Goal: Find specific page/section: Find specific page/section

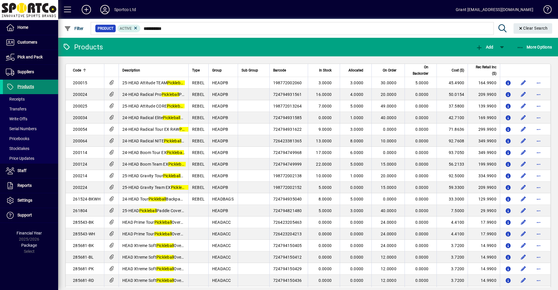
click at [20, 88] on span "Products" at bounding box center [25, 86] width 17 height 5
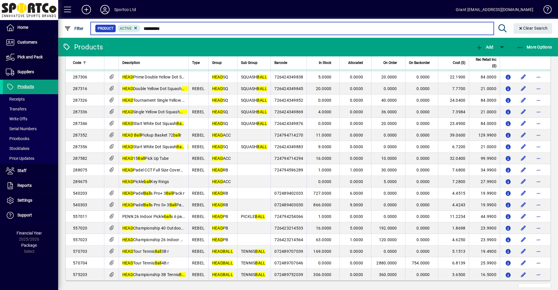
scroll to position [976, 0]
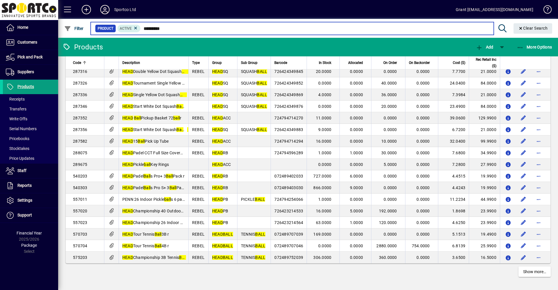
type input "*********"
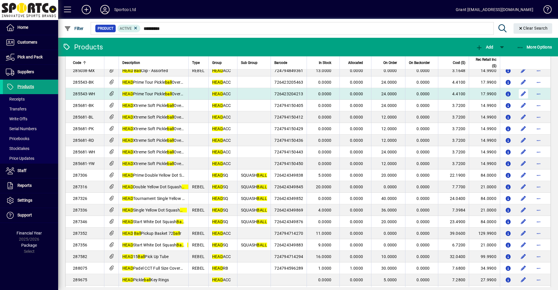
scroll to position [801, 0]
